Goal: Task Accomplishment & Management: Complete application form

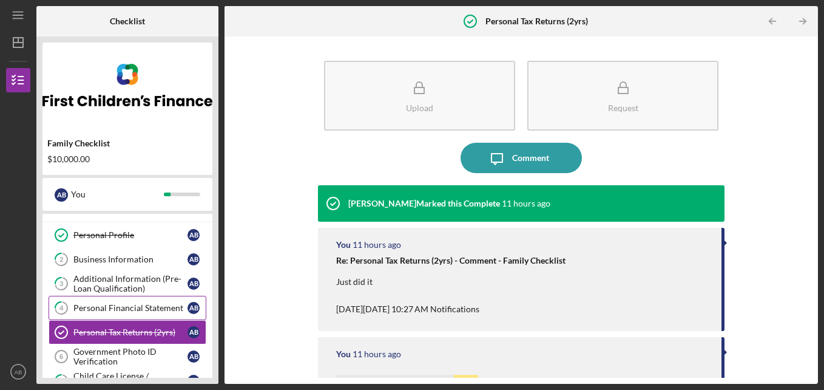
scroll to position [15, 0]
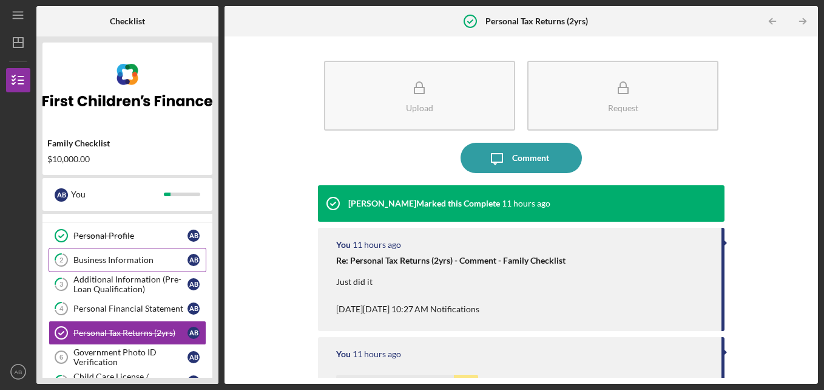
click at [137, 263] on div "Business Information" at bounding box center [130, 260] width 114 height 10
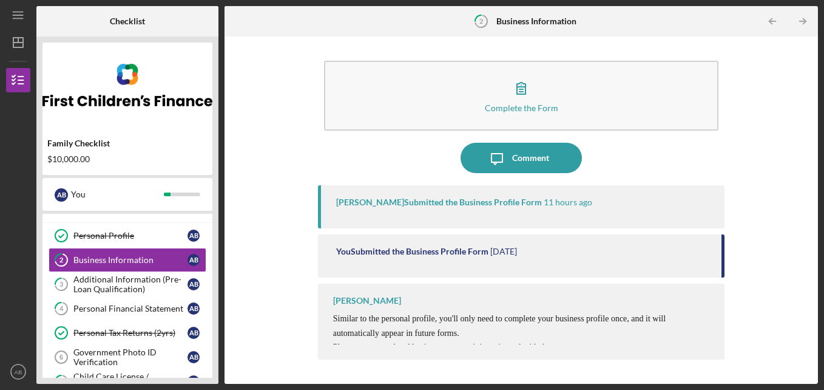
click at [259, 229] on div "Complete the Form Form Icon/Message Comment [PERSON_NAME] Submitted the Busines…" at bounding box center [521, 209] width 581 height 335
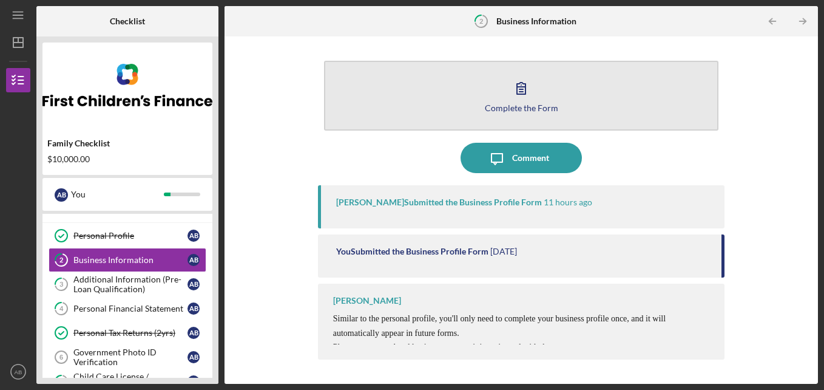
click at [397, 111] on button "Complete the Form Form" at bounding box center [521, 96] width 395 height 70
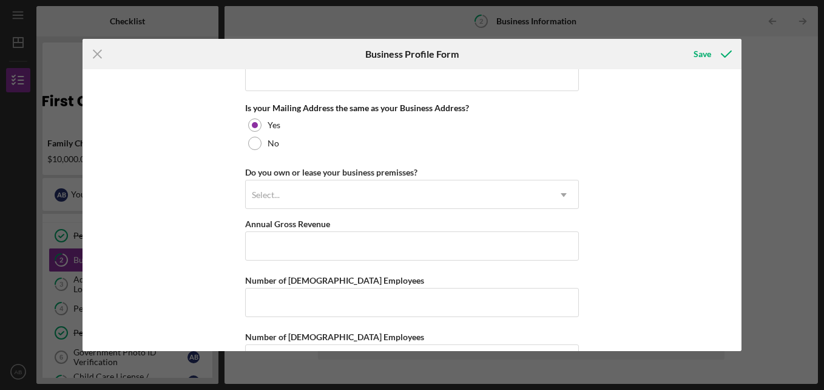
scroll to position [959, 0]
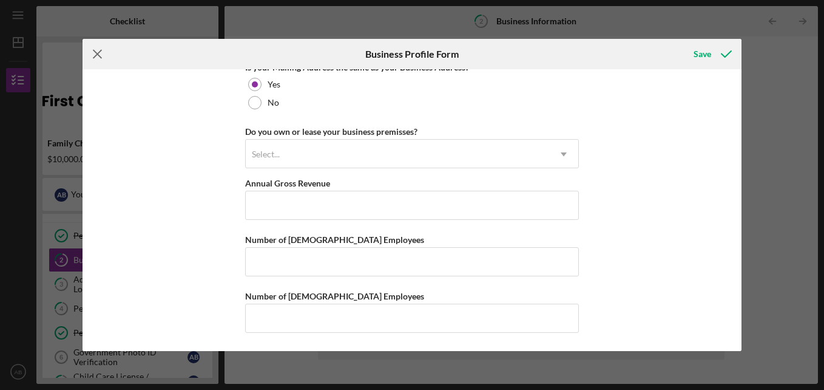
click at [100, 56] on line at bounding box center [97, 54] width 8 height 8
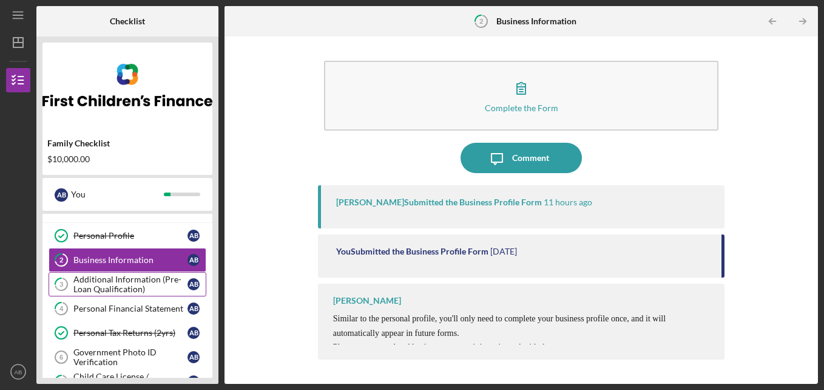
click at [145, 281] on div "Additional Information (Pre-Loan Qualification)" at bounding box center [130, 283] width 114 height 19
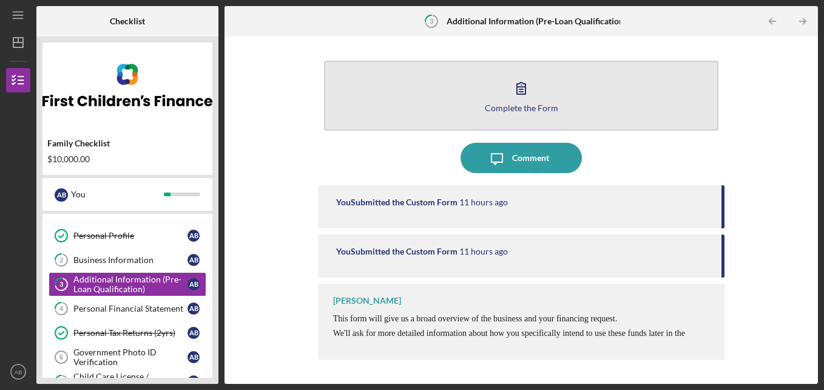
click at [382, 122] on button "Complete the Form Form" at bounding box center [521, 96] width 395 height 70
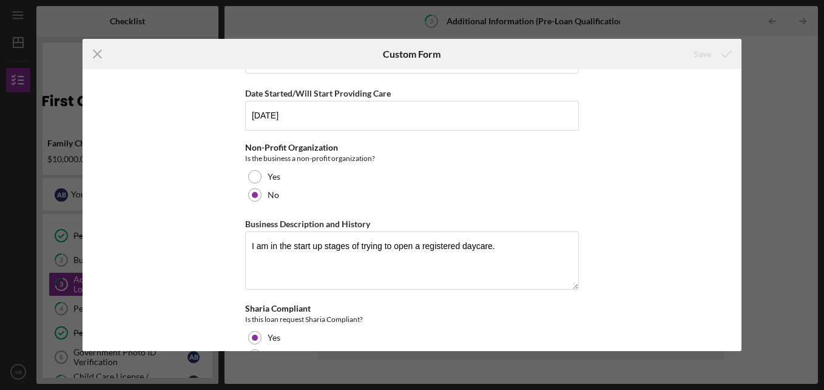
scroll to position [191, 0]
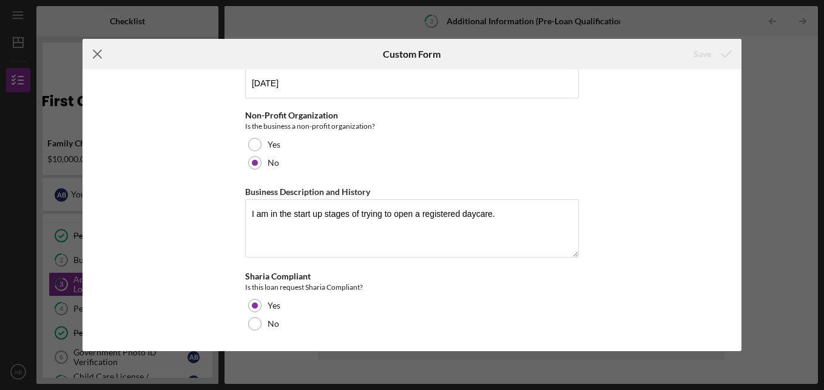
click at [102, 55] on icon "Icon/Menu Close" at bounding box center [98, 54] width 30 height 30
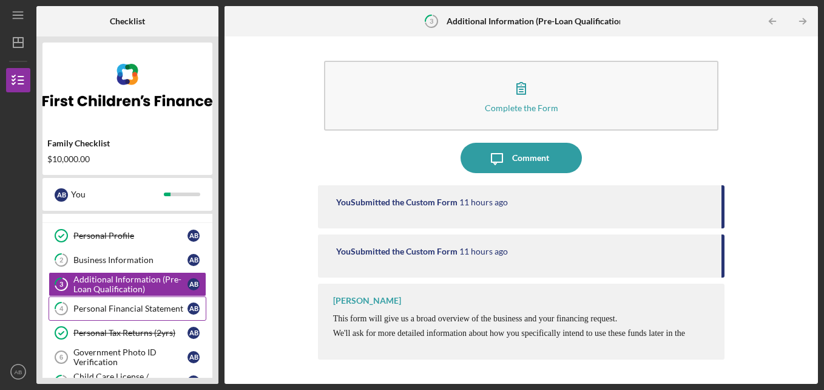
click at [142, 305] on div "Personal Financial Statement" at bounding box center [130, 308] width 114 height 10
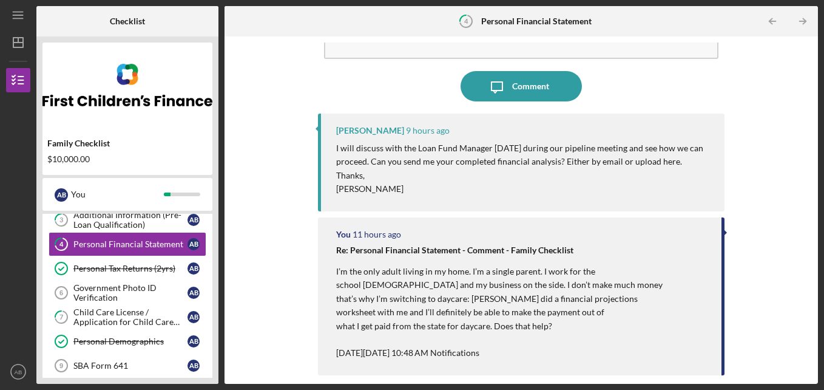
scroll to position [84, 0]
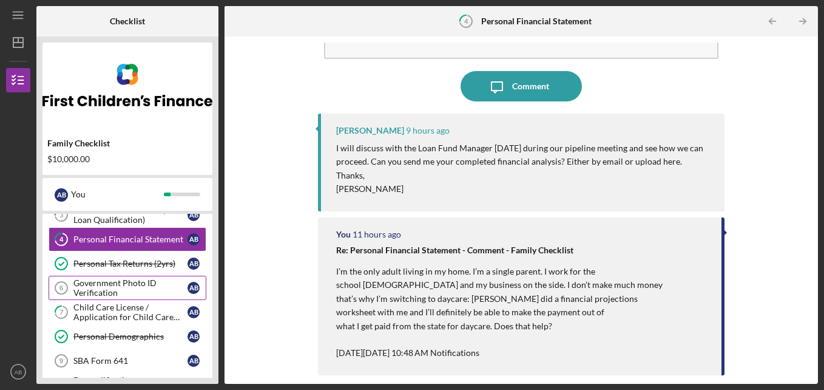
click at [139, 289] on div "Government Photo ID Verification" at bounding box center [130, 287] width 114 height 19
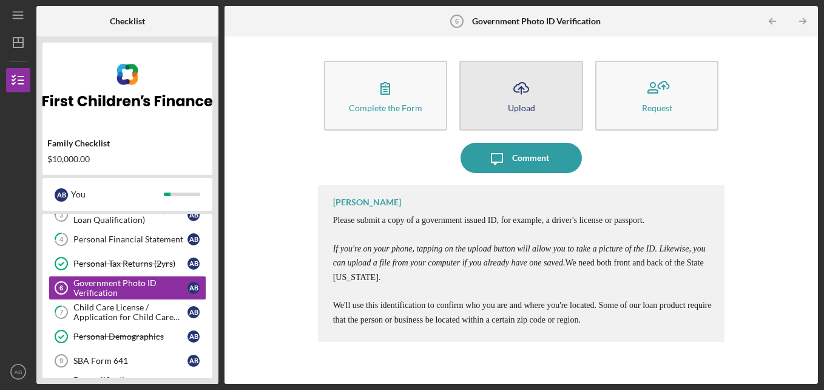
click at [509, 90] on icon "Icon/Upload" at bounding box center [521, 88] width 30 height 30
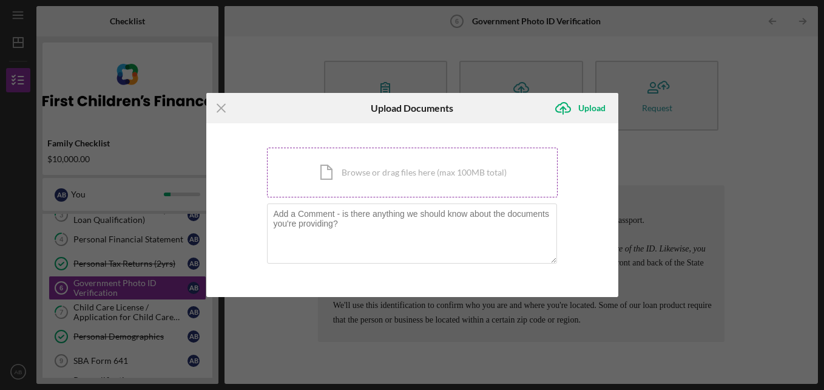
click at [445, 173] on div "Icon/Document Browse or drag files here (max 100MB total) Tap to choose files o…" at bounding box center [412, 172] width 291 height 50
click at [224, 109] on icon "Icon/Menu Close" at bounding box center [221, 108] width 30 height 30
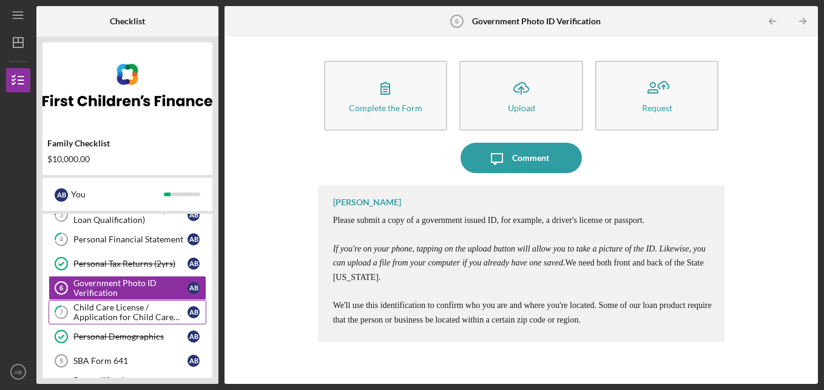
click at [137, 319] on div "Child Care License / Application for Child Care License" at bounding box center [130, 311] width 114 height 19
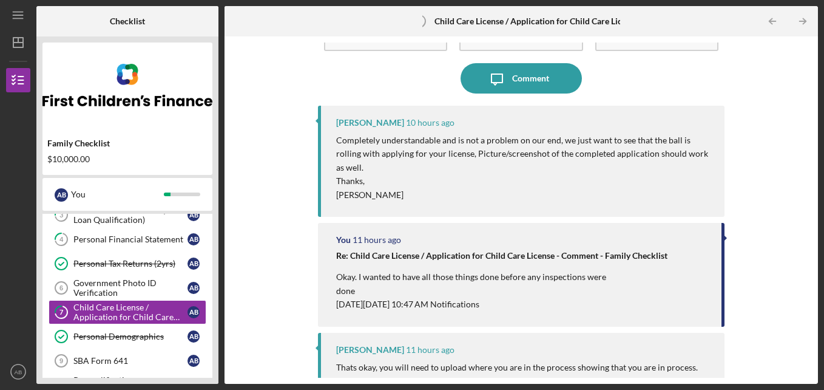
scroll to position [80, 0]
